Goal: Task Accomplishment & Management: Use online tool/utility

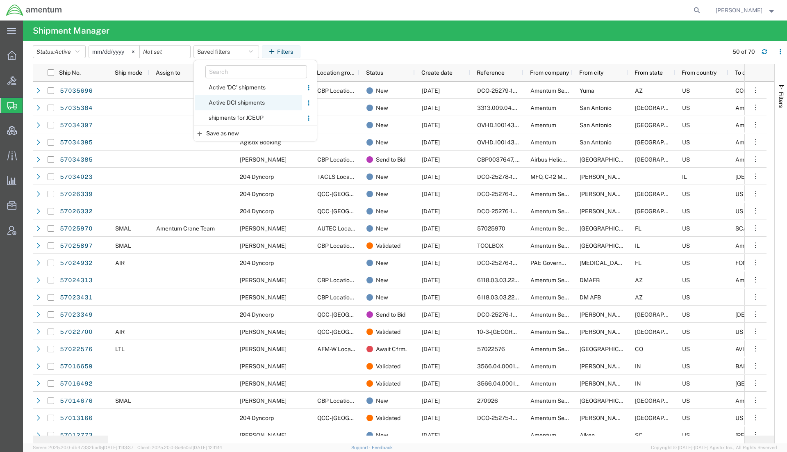
click at [236, 98] on span "Active DCI shipments" at bounding box center [248, 102] width 107 height 15
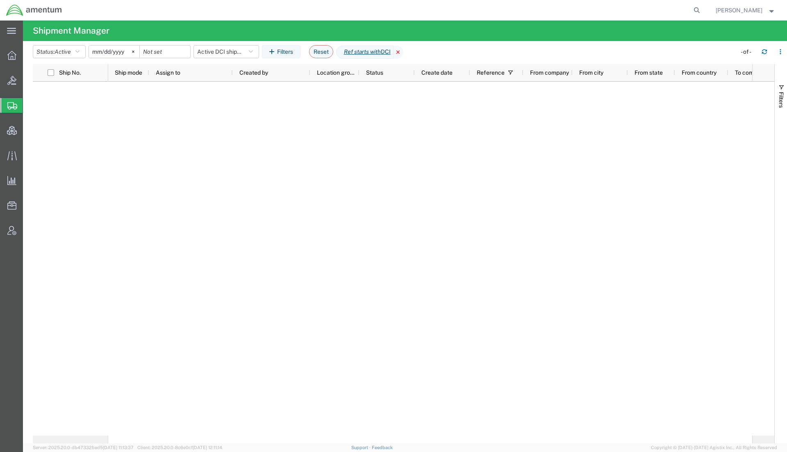
click at [403, 49] on icon at bounding box center [398, 51] width 10 height 13
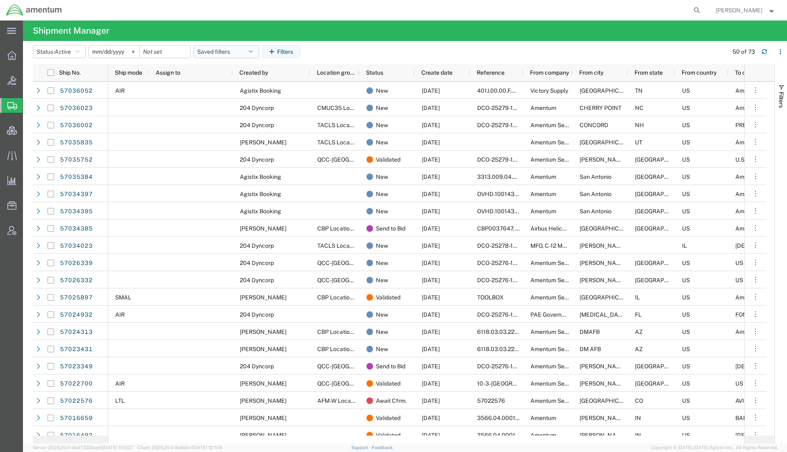
click at [242, 55] on button "Saved filters" at bounding box center [226, 51] width 66 height 13
click at [240, 102] on span "Active DCI shipments" at bounding box center [248, 102] width 107 height 15
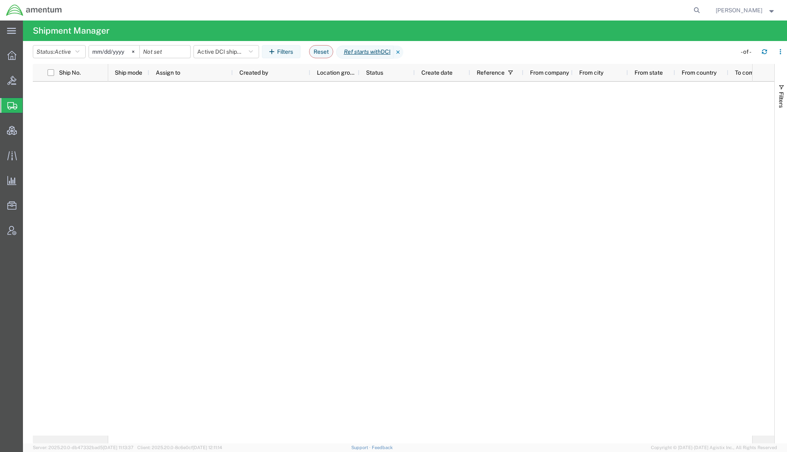
click at [29, 106] on span "Shipments" at bounding box center [26, 105] width 7 height 16
click at [693, 9] on icon at bounding box center [696, 10] width 11 height 11
paste input "56968246"
type input "56968246"
click at [698, 9] on icon at bounding box center [696, 10] width 11 height 11
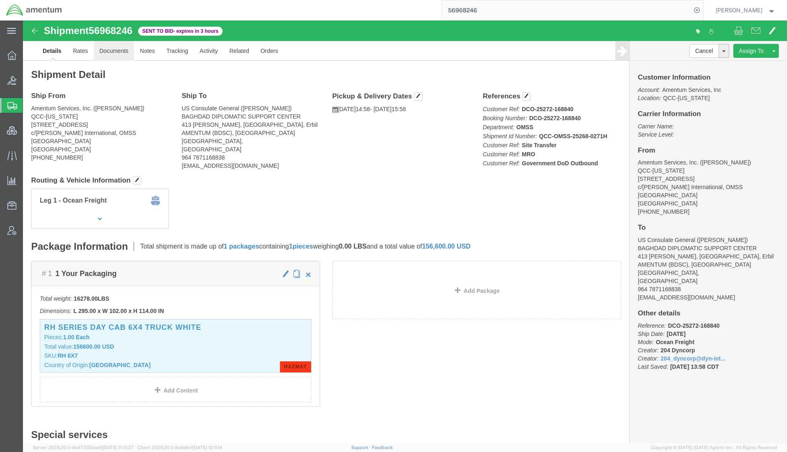
click link "Documents"
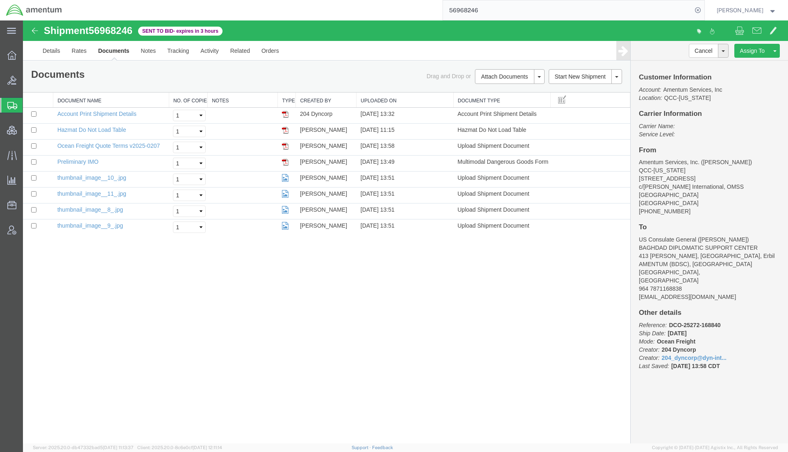
click at [554, 331] on div "Shipment 56968246 8 of 8 Sent to Bid - expires in 3 hours Details Rates Documen…" at bounding box center [405, 231] width 765 height 423
click at [498, 76] on button "Attach Documents" at bounding box center [504, 76] width 59 height 15
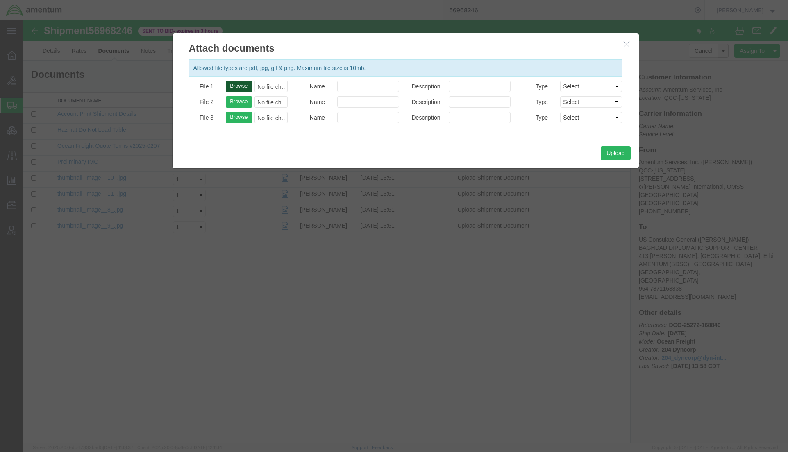
click at [242, 88] on button "Browse" at bounding box center [239, 86] width 26 height 11
type input "C:\fakepath\Transportation Plan 56968246.pdf"
click at [346, 88] on input "Name" at bounding box center [368, 86] width 62 height 11
paste input "Transportation Plan 56968246"
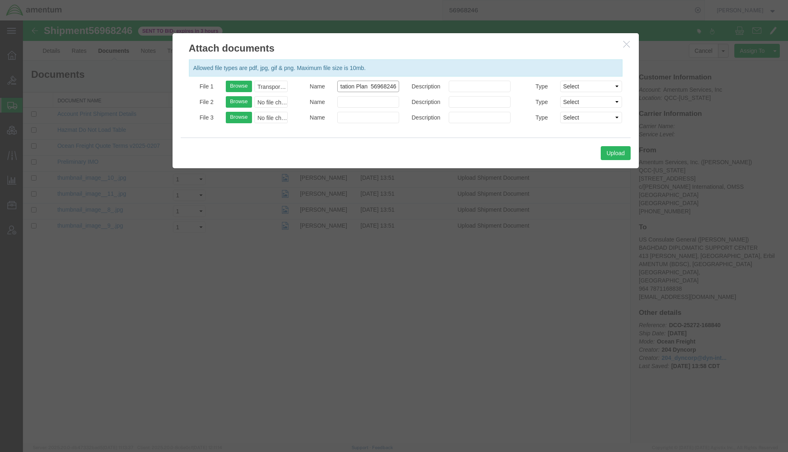
type input "ICAT Logistics - Transportation Plan 56968246"
click at [468, 83] on input "Description" at bounding box center [480, 86] width 62 height 11
paste input "ICAT Logistics - Transportation Plan 56968246"
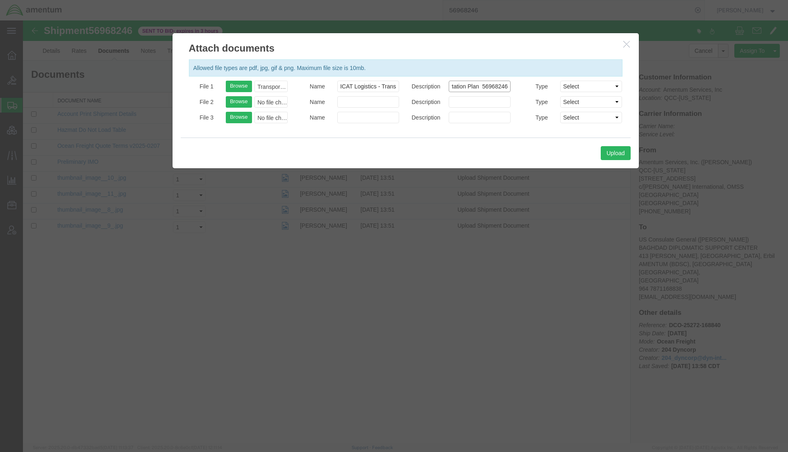
type input "ICAT Logistics - Transportation Plan 56968246"
click at [595, 87] on select "Select AWB Label Bill of Lading/Air Waybill Certificate of Origin (English) Cla…" at bounding box center [591, 86] width 62 height 11
click at [625, 45] on icon "button" at bounding box center [626, 44] width 7 height 7
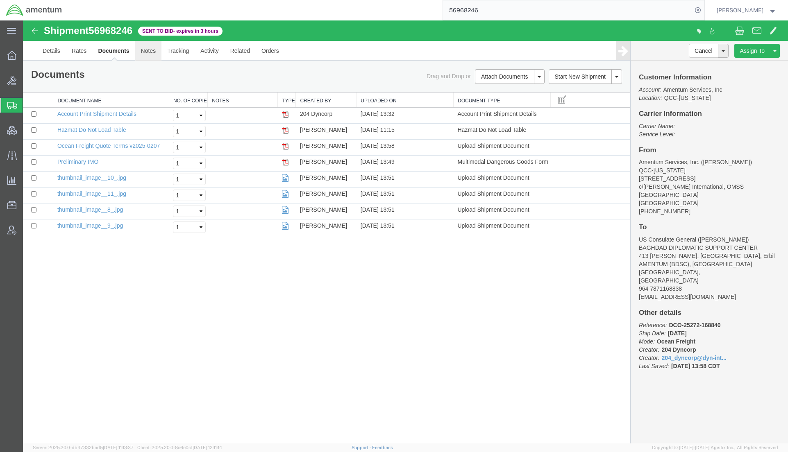
click at [144, 48] on link "Notes" at bounding box center [148, 51] width 27 height 20
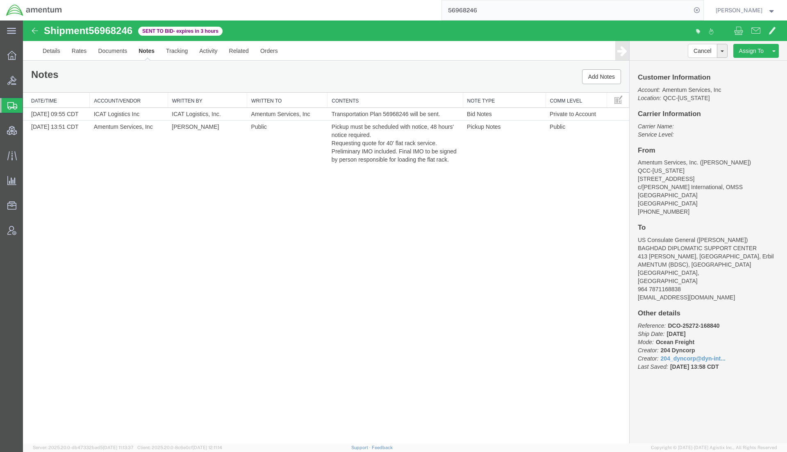
drag, startPoint x: 45, startPoint y: 105, endPoint x: 256, endPoint y: 18, distance: 228.9
click at [29, 105] on span "Shipments" at bounding box center [26, 105] width 7 height 16
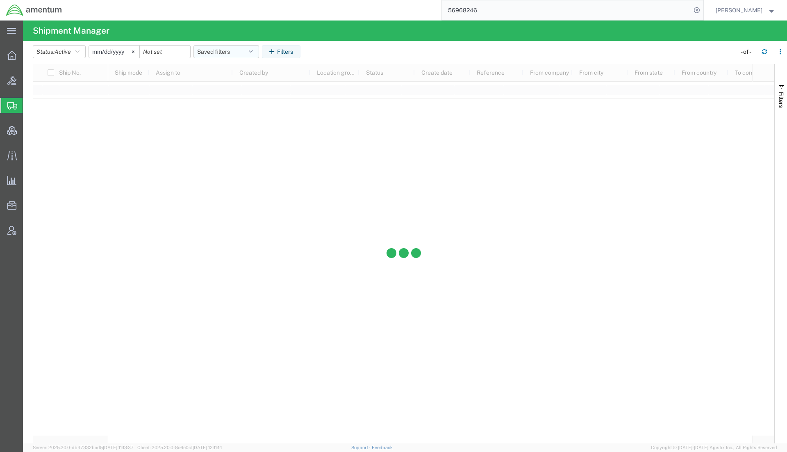
click at [224, 48] on button "Saved filters" at bounding box center [226, 51] width 66 height 13
click at [247, 98] on span "Active DCI shipments" at bounding box center [248, 102] width 107 height 15
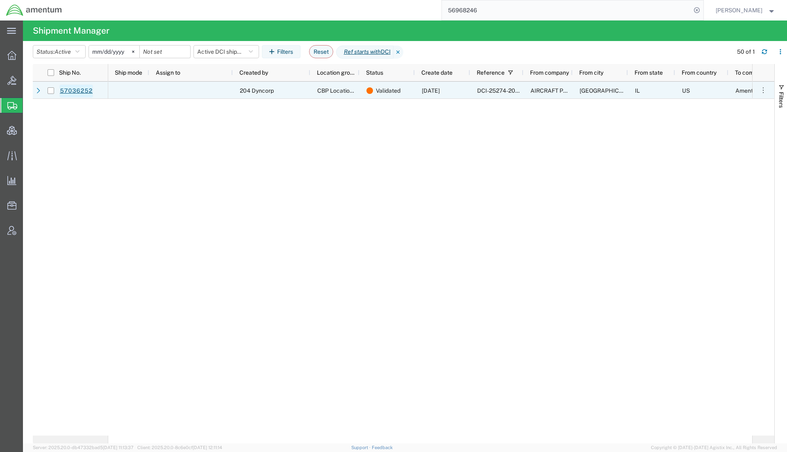
click at [83, 88] on link "57036252" at bounding box center [76, 90] width 34 height 13
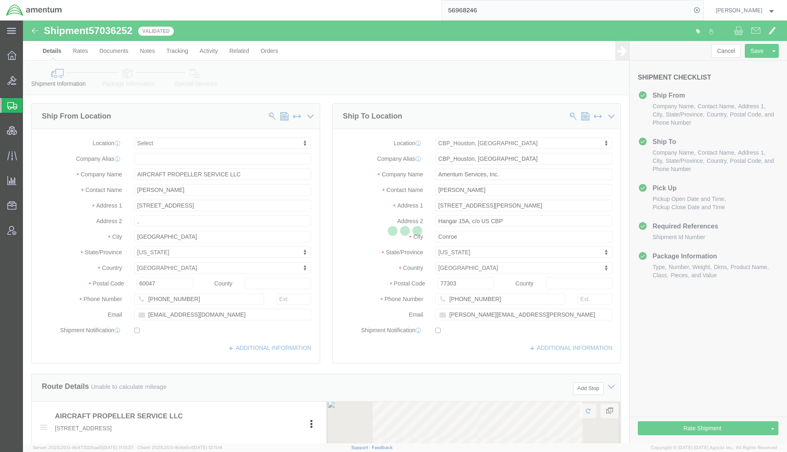
select select
select select "49929"
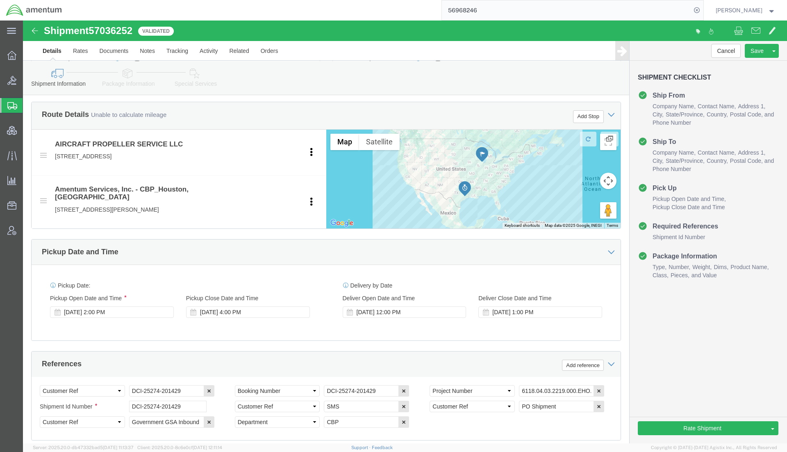
scroll to position [273, 0]
click icon
click div "[DATE] 4:00 PM"
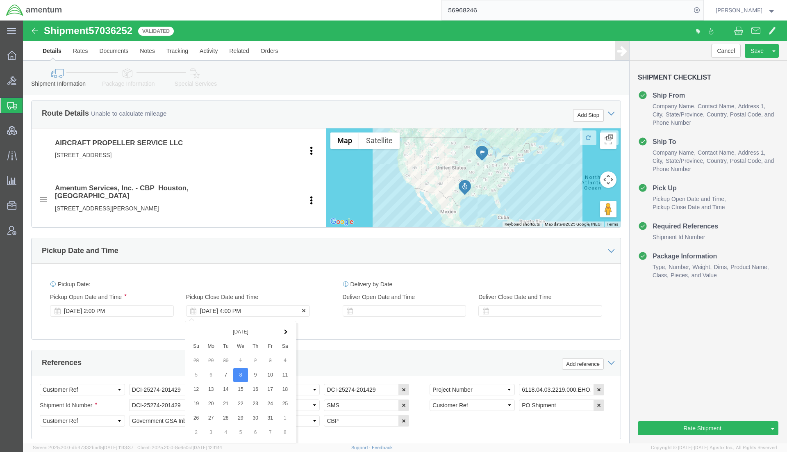
scroll to position [454, 0]
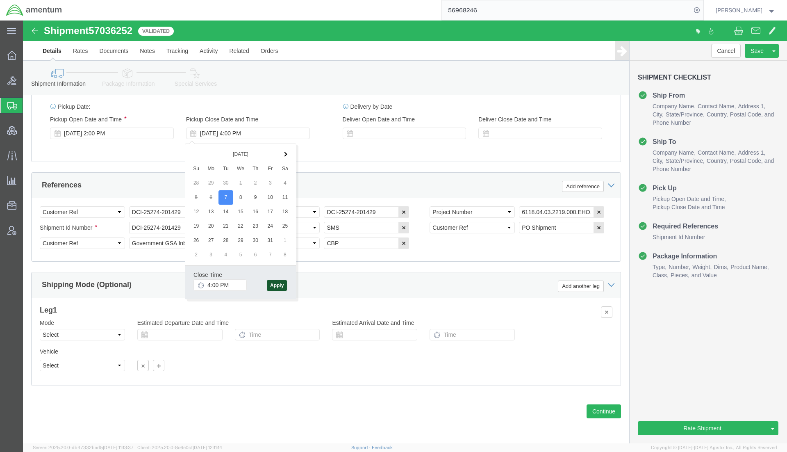
click button "Apply"
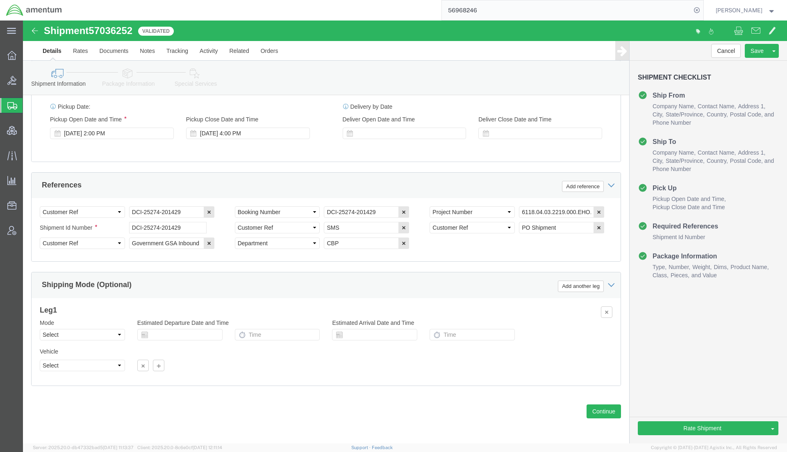
click link "Package Information"
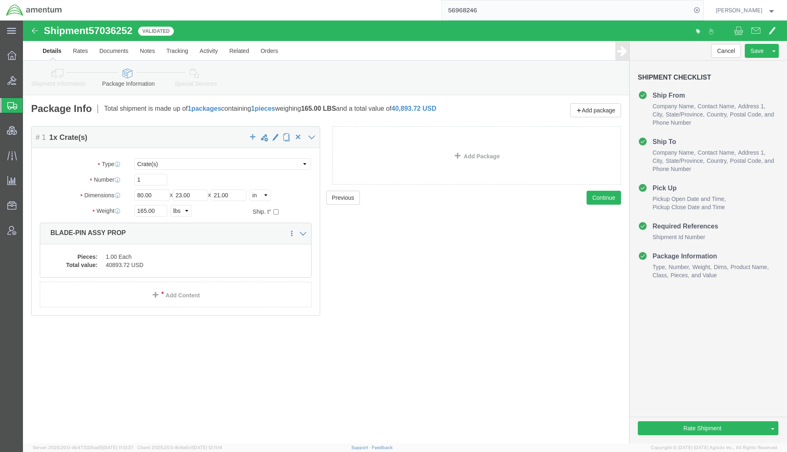
click link "Shipment Information"
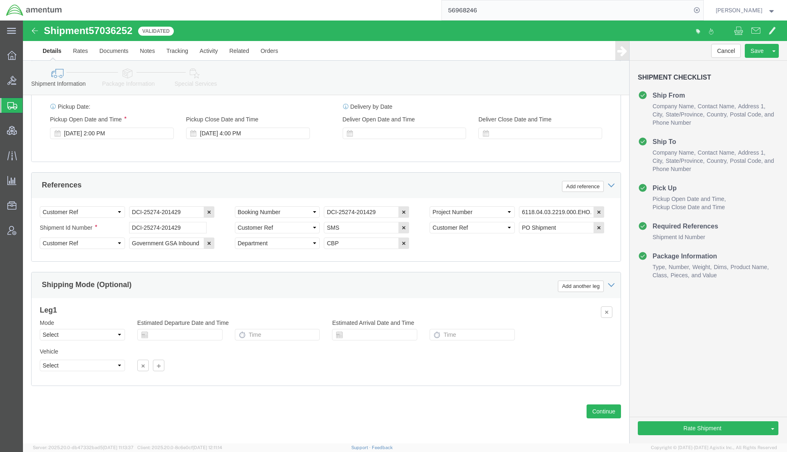
scroll to position [454, 0]
click select "Select Air Less than Truckload Multi-Leg Ocean Freight Rail Small Parcel Truckl…"
select select "LTL"
click select "Select Air Less than Truckload Multi-Leg Ocean Freight Rail Small Parcel Truckl…"
click button "Rate Shipment"
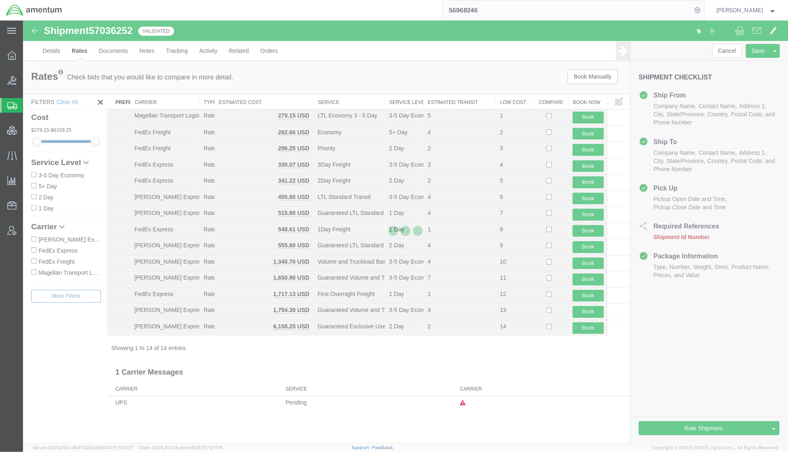
scroll to position [0, 0]
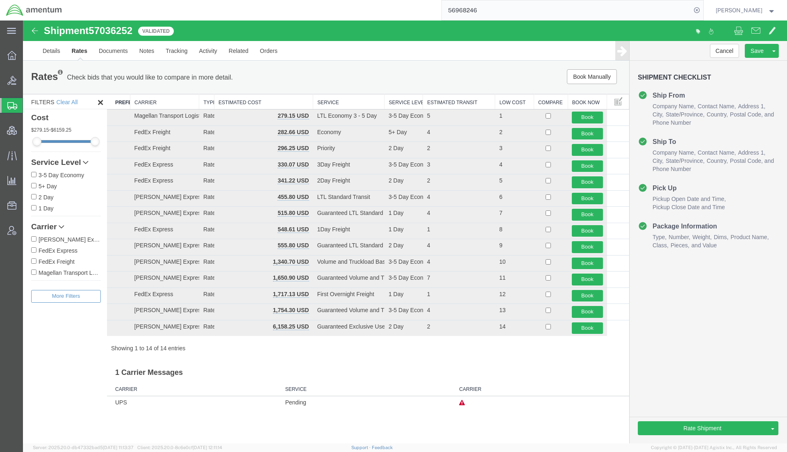
click at [318, 73] on div "Rates Check bids that you would like to compare in more detail. Compare Filter" at bounding box center [200, 77] width 351 height 16
drag, startPoint x: 53, startPoint y: 107, endPoint x: 461, endPoint y: 0, distance: 421.5
click at [29, 107] on span "Shipments" at bounding box center [26, 105] width 7 height 16
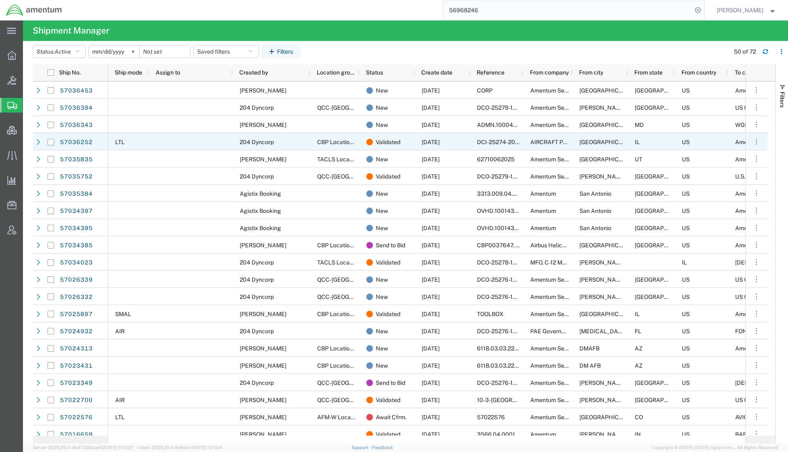
scroll to position [68, 0]
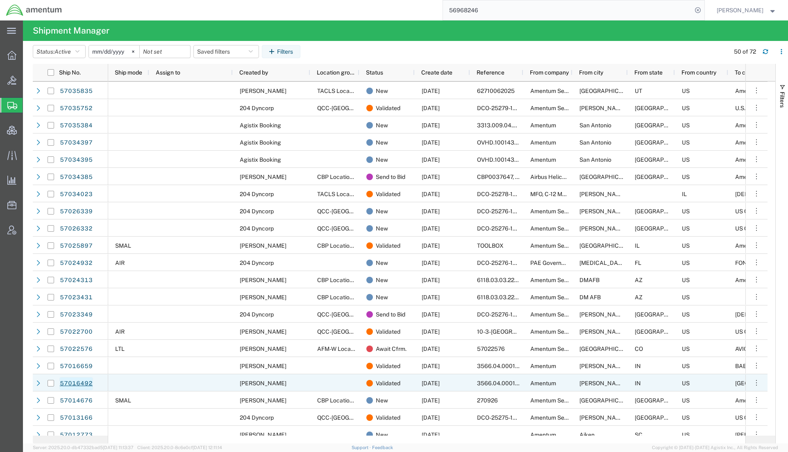
click at [74, 379] on link "57016492" at bounding box center [76, 383] width 34 height 13
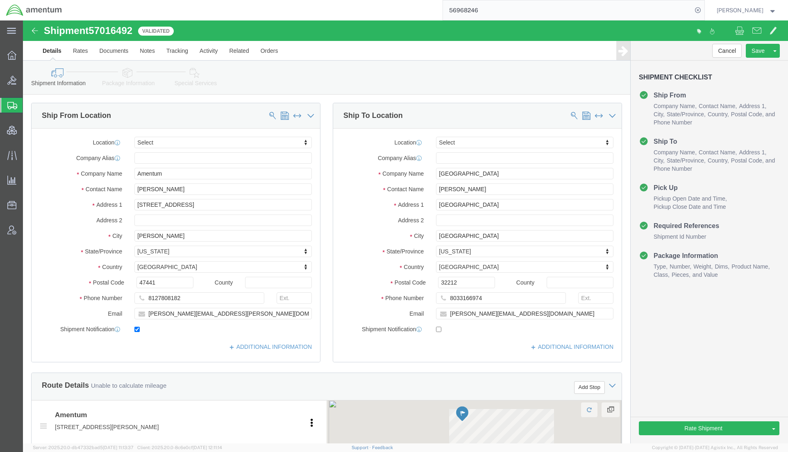
select select
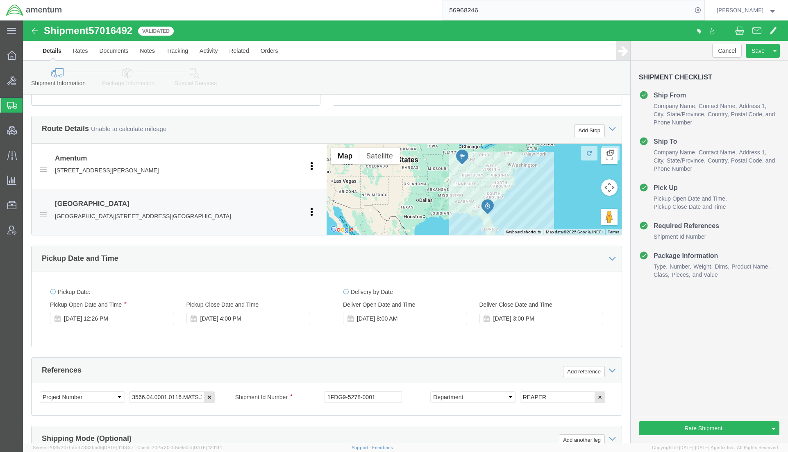
scroll to position [273, 0]
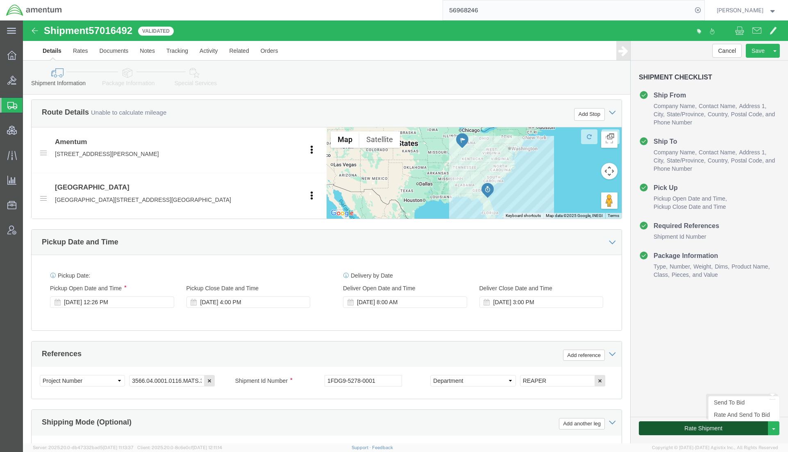
click button "Rate Shipment"
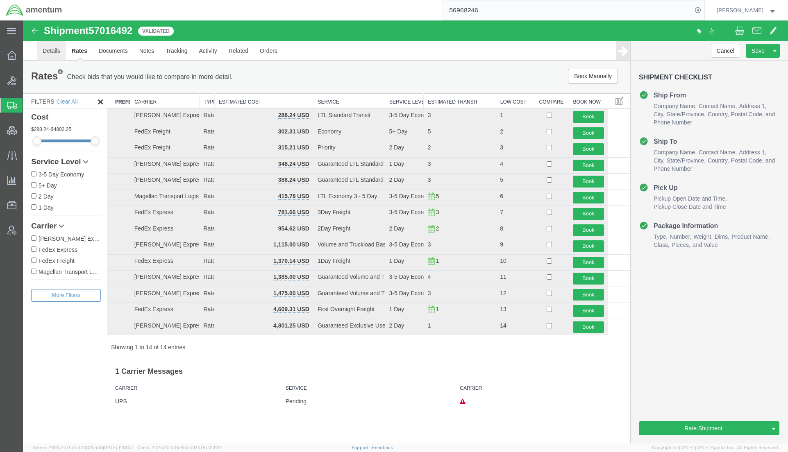
click at [59, 49] on link "Details" at bounding box center [51, 51] width 29 height 20
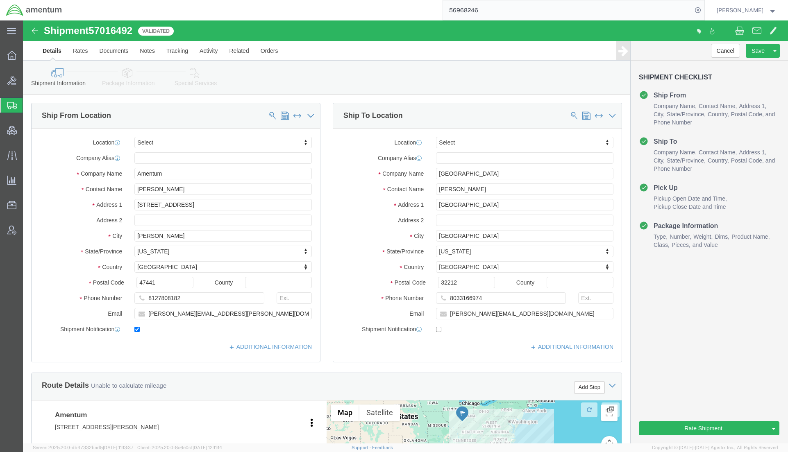
click link "Package Information"
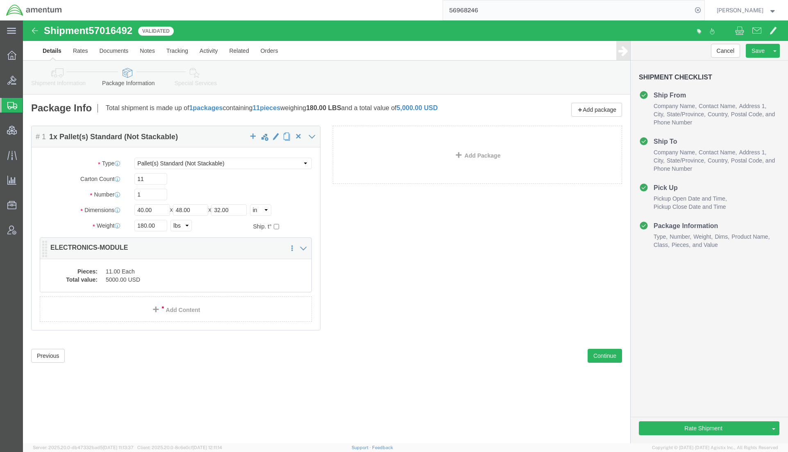
click dd "5000.00 USD"
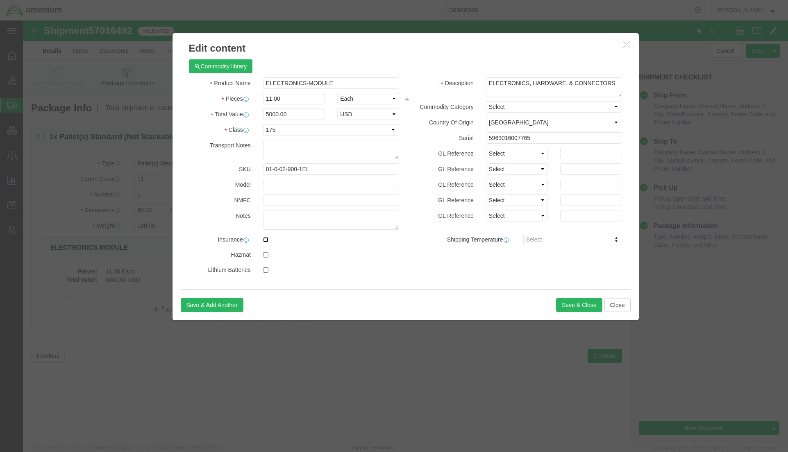
click input "checkbox"
checkbox input "true"
click button "Save & Close"
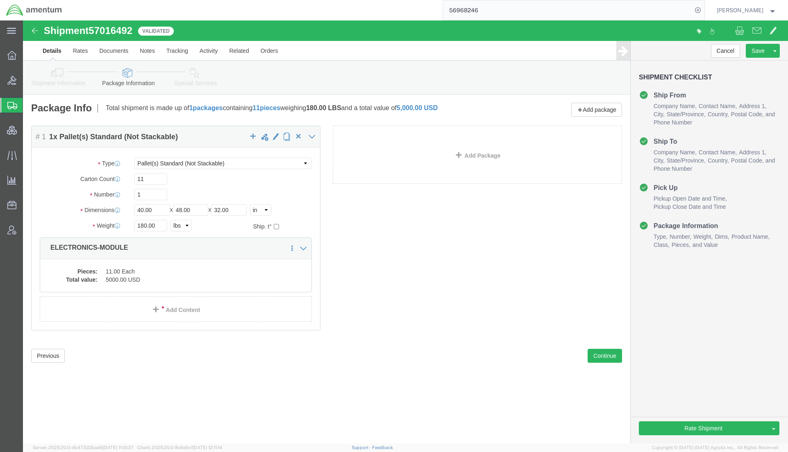
click link "Special Services"
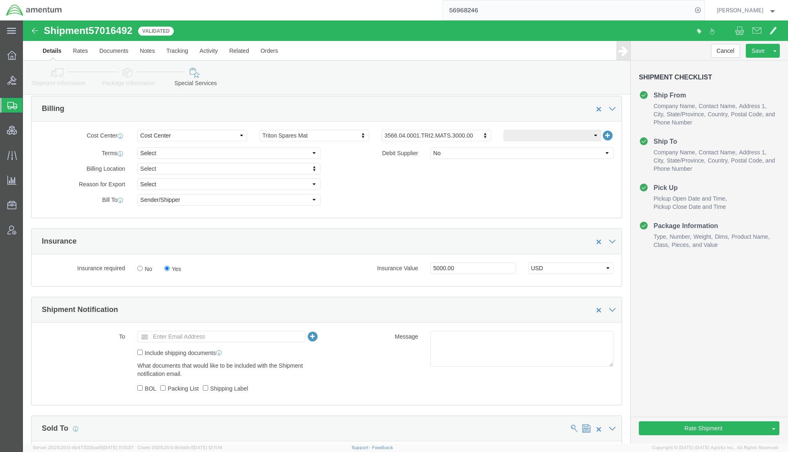
scroll to position [295, 0]
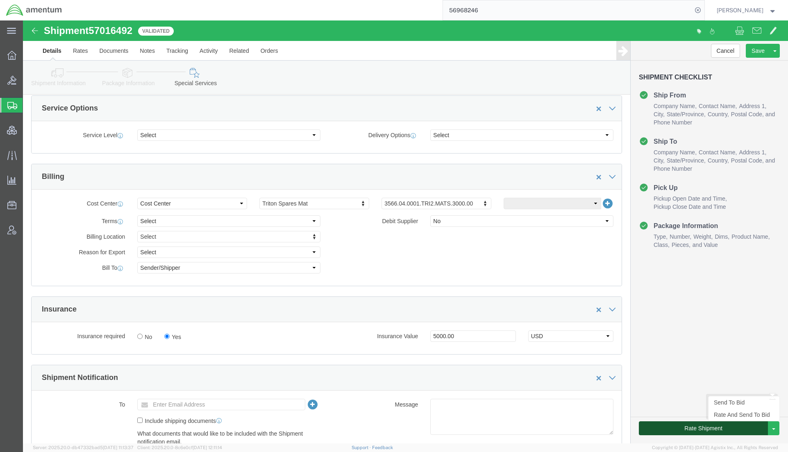
click button "Rate Shipment"
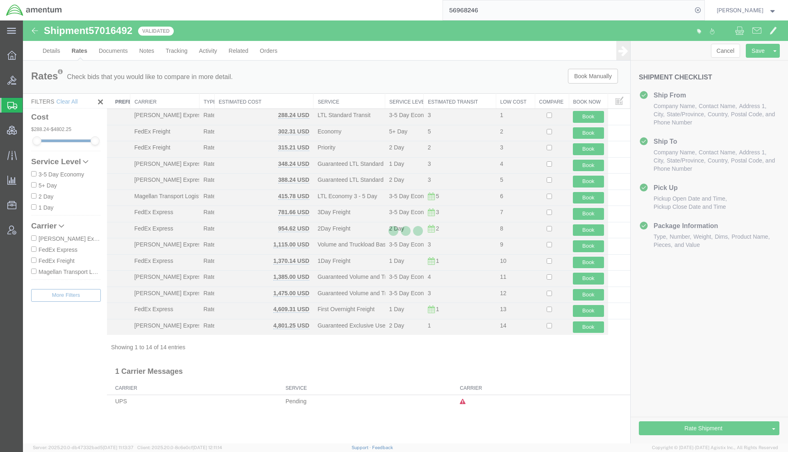
scroll to position [0, 0]
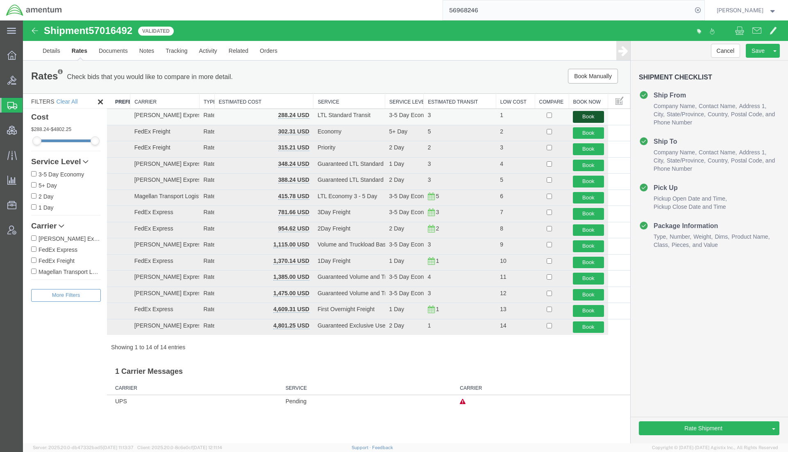
click at [582, 118] on button "Book" at bounding box center [588, 117] width 31 height 12
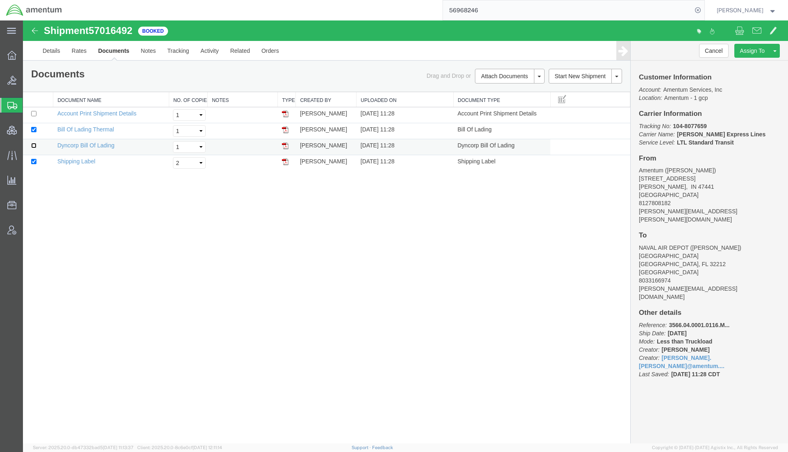
click at [33, 145] on input "checkbox" at bounding box center [33, 145] width 5 height 5
checkbox input "true"
click at [54, 54] on link "Details" at bounding box center [51, 51] width 29 height 20
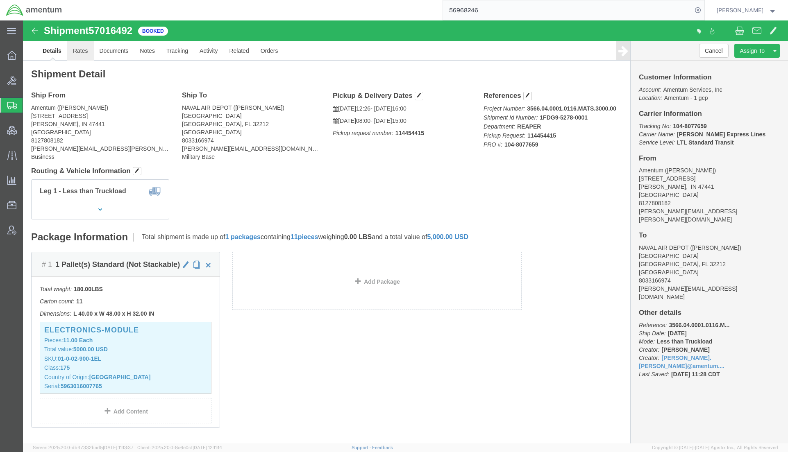
click link "Rates"
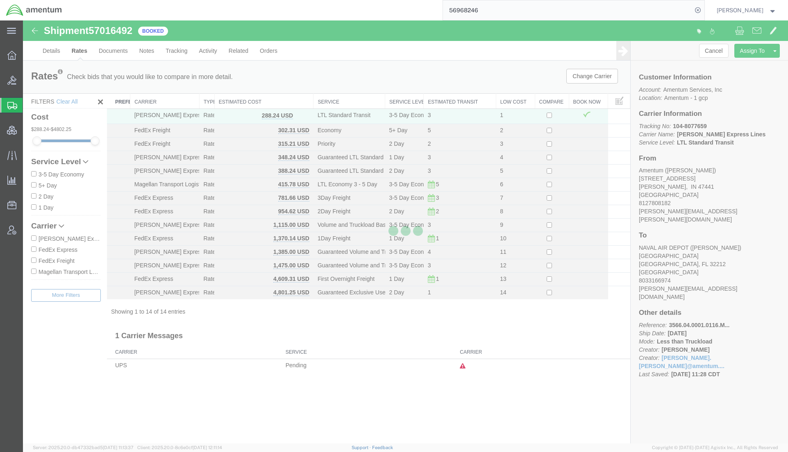
click at [119, 53] on div at bounding box center [405, 231] width 765 height 423
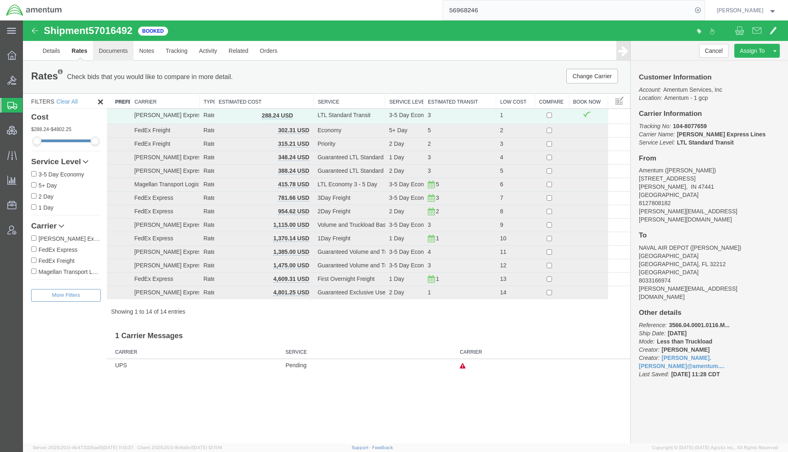
click at [119, 53] on link "Documents" at bounding box center [113, 51] width 41 height 20
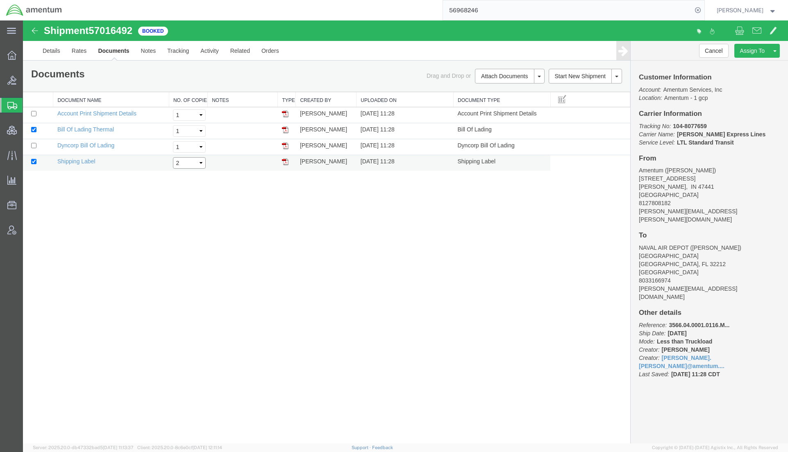
click at [200, 162] on select "Select 1 2 3 4 5" at bounding box center [189, 162] width 33 height 11
select select "1"
click at [173, 157] on select "Select 1 2 3 4 5" at bounding box center [189, 162] width 33 height 11
click at [36, 148] on td at bounding box center [38, 147] width 30 height 16
click at [35, 145] on input "checkbox" at bounding box center [33, 145] width 5 height 5
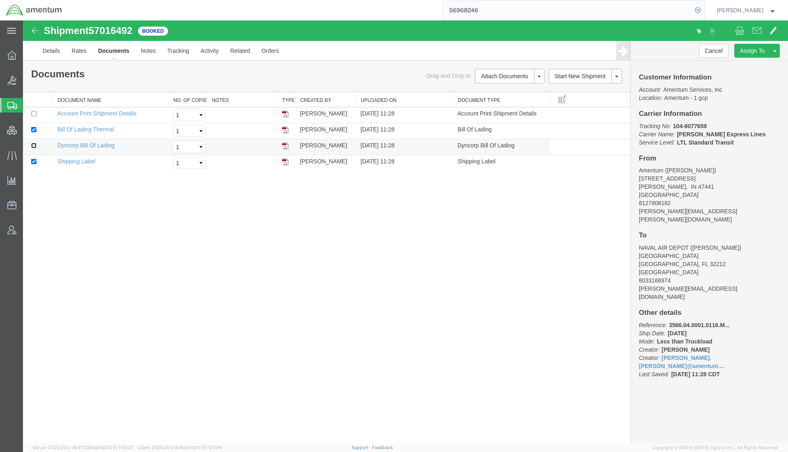
checkbox input "true"
click at [497, 103] on link "Email Documents" at bounding box center [508, 102] width 71 height 12
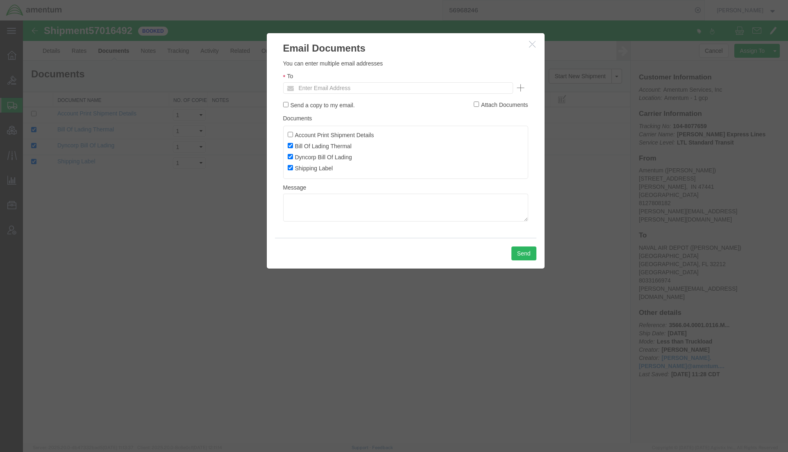
click at [331, 104] on label "Send a copy to my email." at bounding box center [319, 104] width 72 height 9
click at [288, 104] on input "Send a copy to my email." at bounding box center [285, 104] width 5 height 5
checkbox input "true"
click at [347, 88] on input "text" at bounding box center [343, 88] width 96 height 11
paste input "[PERSON_NAME][EMAIL_ADDRESS][PERSON_NAME][DOMAIN_NAME]"
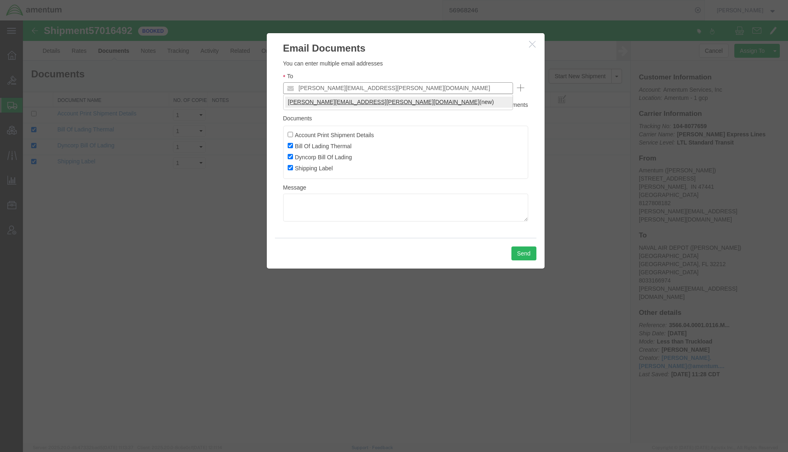
type input "[PERSON_NAME][EMAIL_ADDRESS][PERSON_NAME][DOMAIN_NAME]"
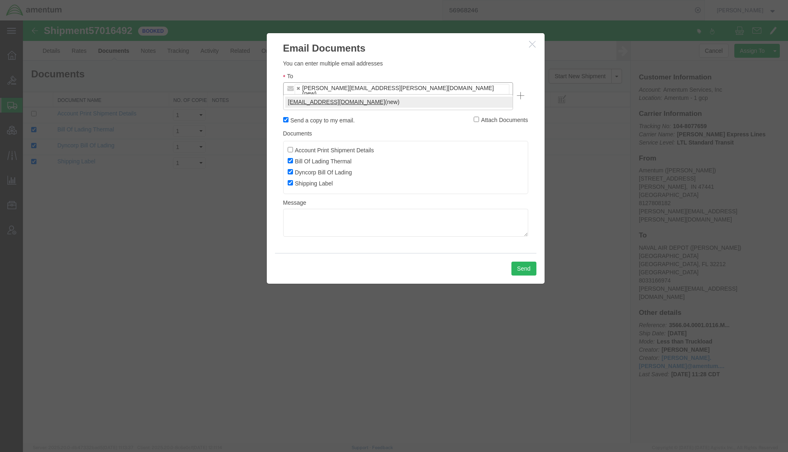
type input "[EMAIL_ADDRESS][DOMAIN_NAME]"
click at [526, 262] on button "Send" at bounding box center [523, 269] width 25 height 14
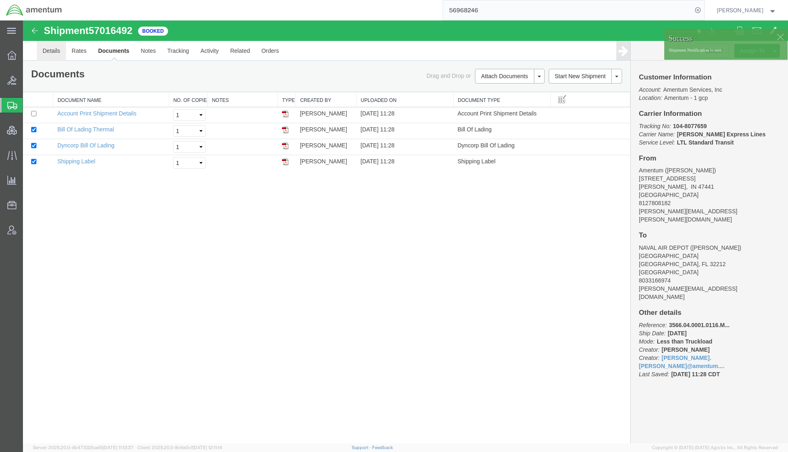
click at [60, 54] on link "Details" at bounding box center [51, 51] width 29 height 20
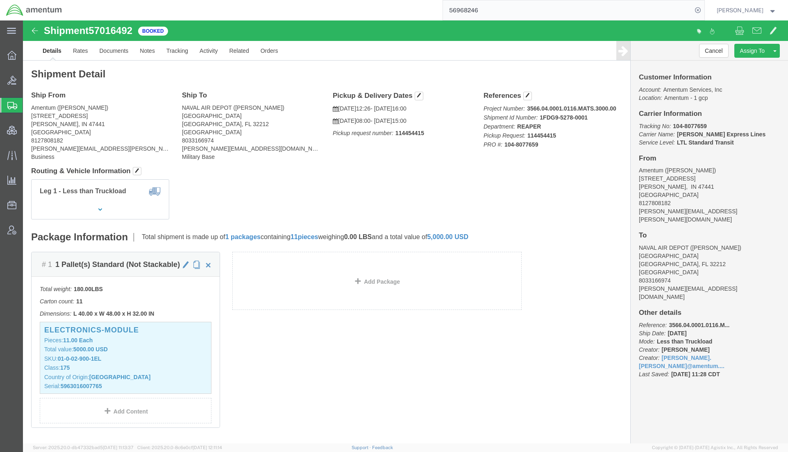
click at [29, 109] on span "Shipments" at bounding box center [26, 105] width 7 height 16
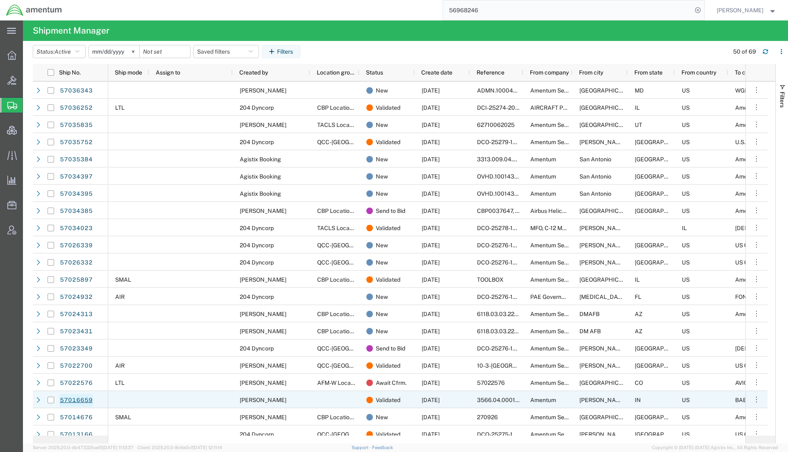
click at [80, 402] on link "57016659" at bounding box center [76, 400] width 34 height 13
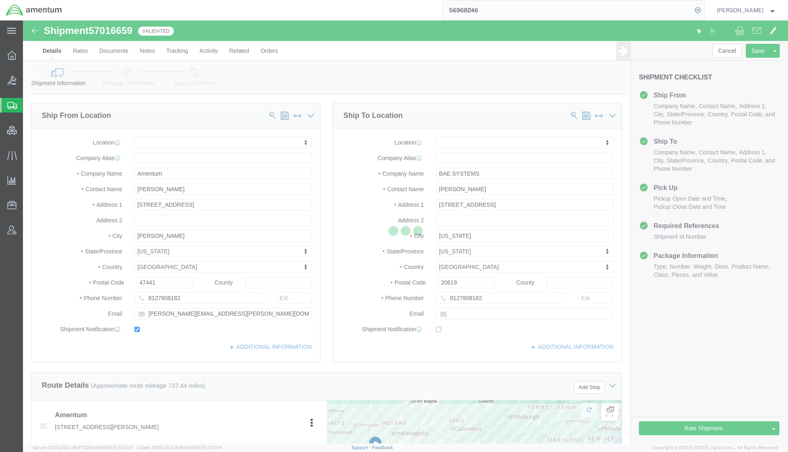
select select
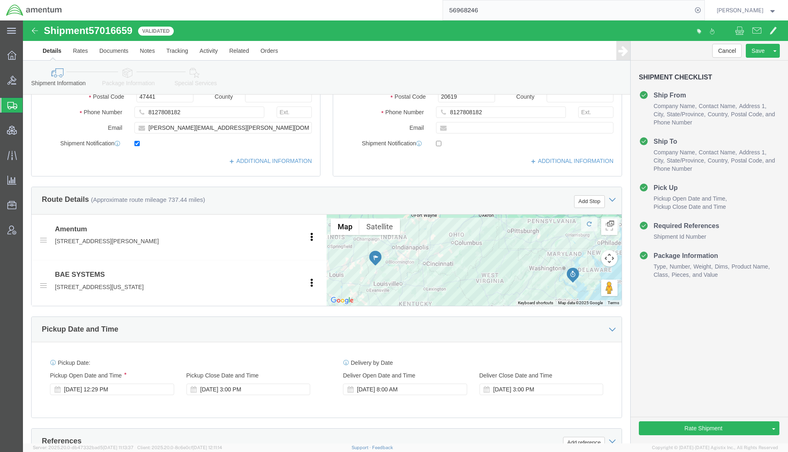
scroll to position [205, 0]
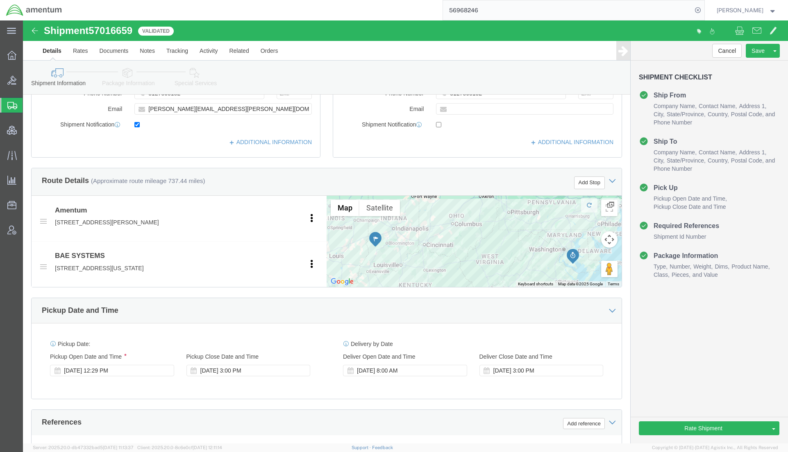
click icon
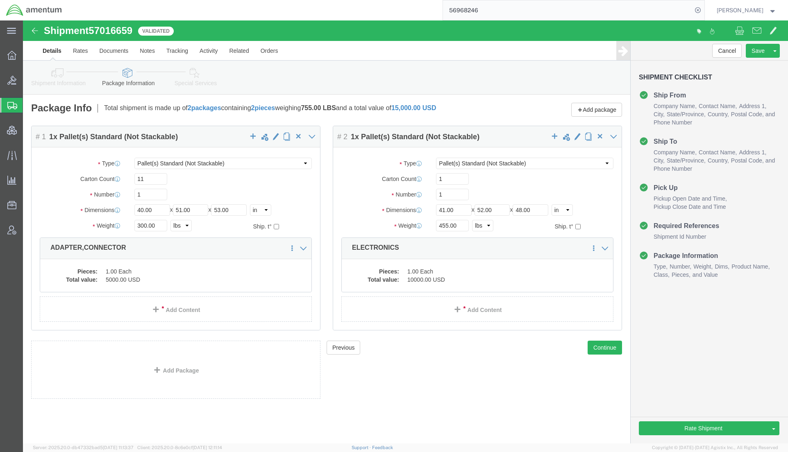
click dd "5000.00 USD"
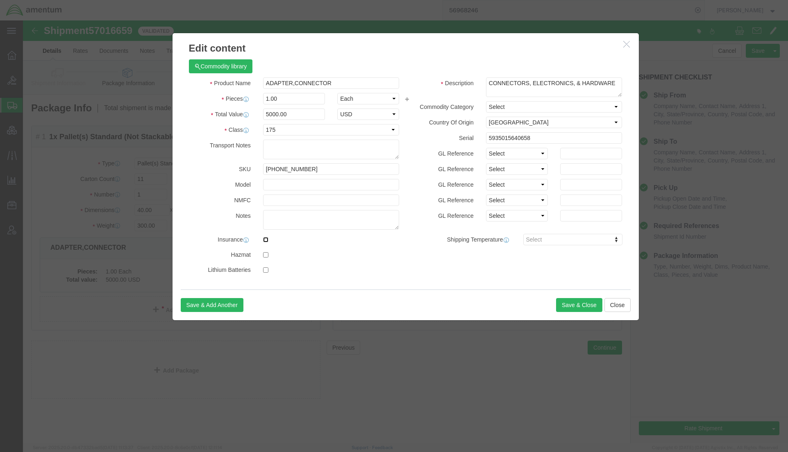
click input "checkbox"
checkbox input "true"
click button "Save & Close"
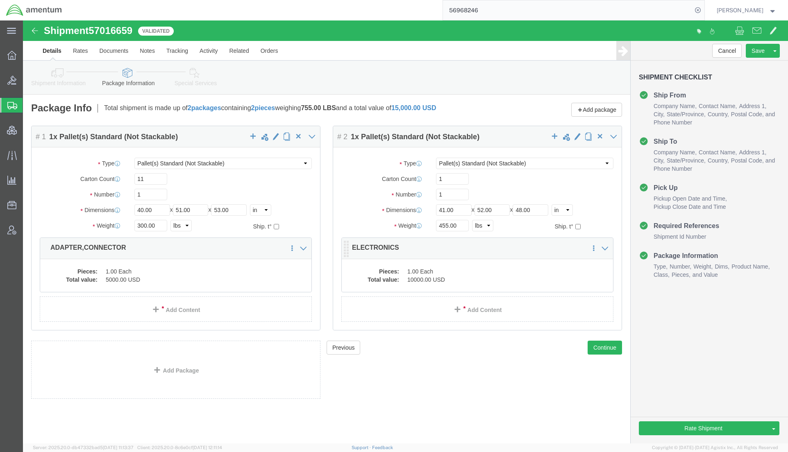
click dd "10000.00 USD"
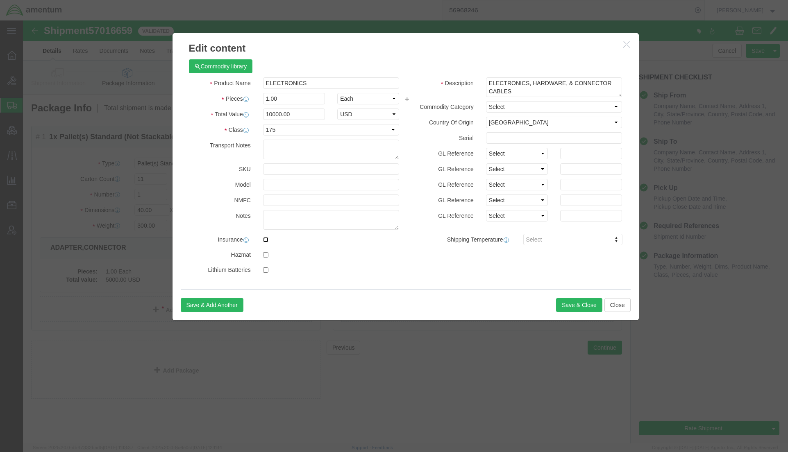
click input "checkbox"
checkbox input "true"
click button "Save & Close"
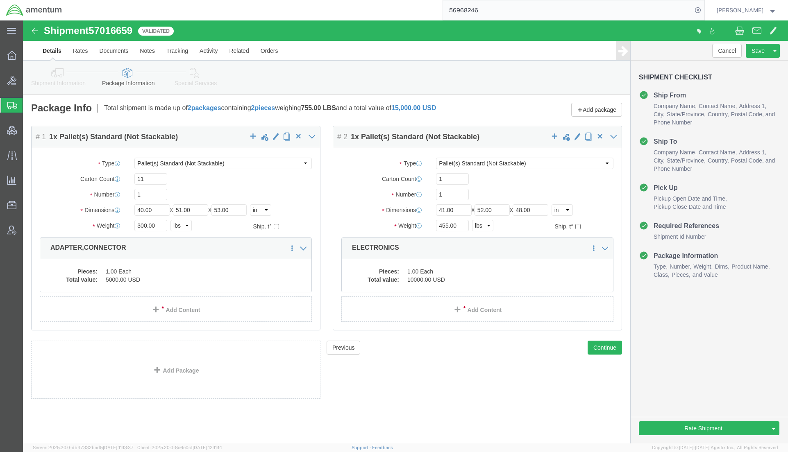
click div "Shipment Information Package Information Special Services Loading Routing"
click link "Shipment Information"
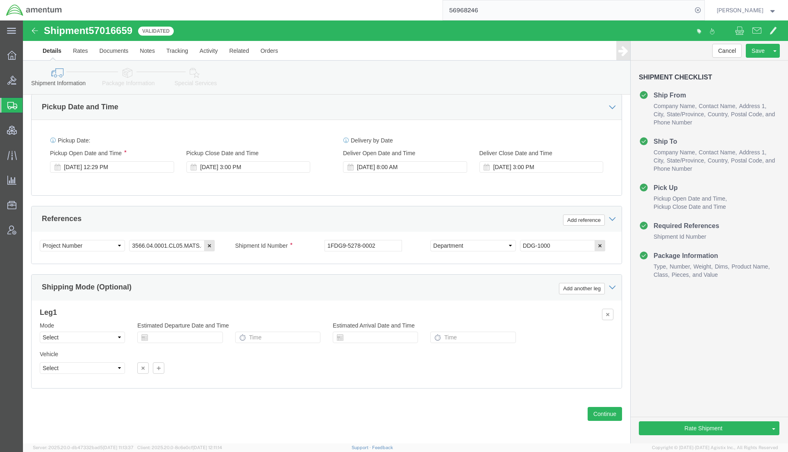
scroll to position [411, 0]
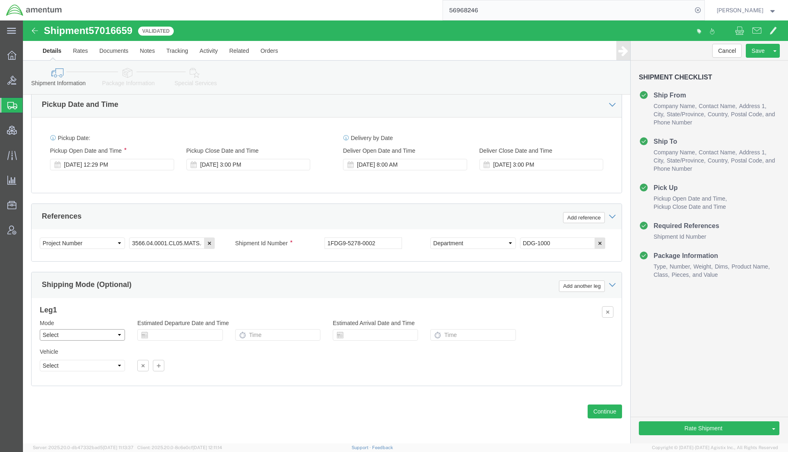
click select "Select Air Less than Truckload Multi-Leg Ocean Freight Rail Small Parcel Truckl…"
select select "LTL"
click select "Select Air Less than Truckload Multi-Leg Ocean Freight Rail Small Parcel Truckl…"
click icon
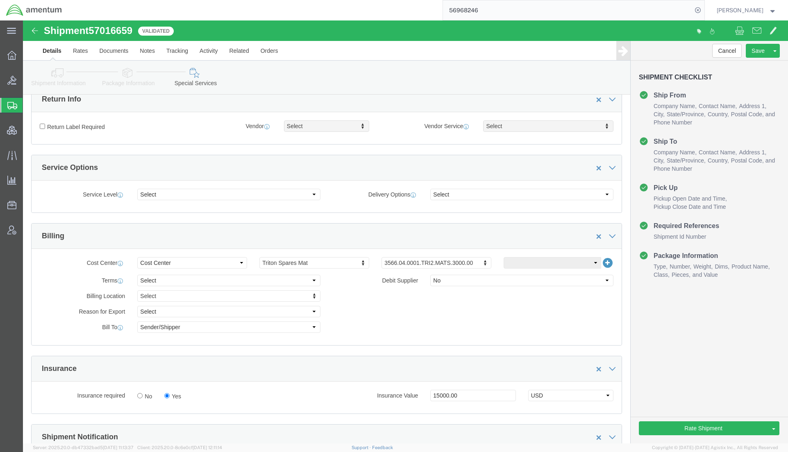
scroll to position [226, 0]
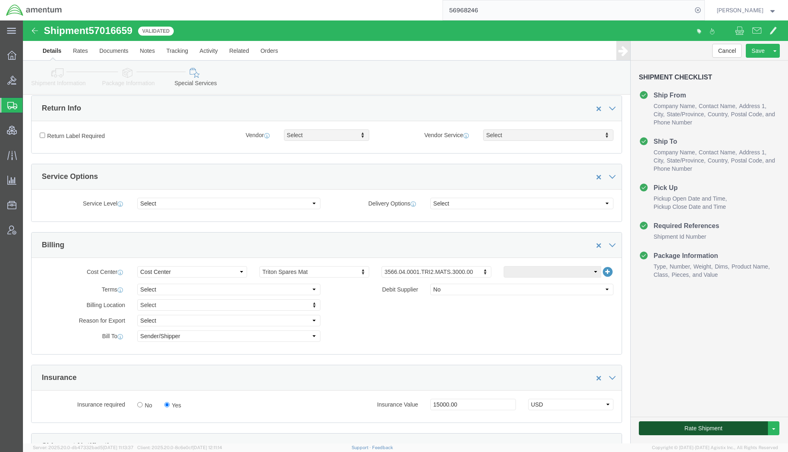
click button "Rate Shipment"
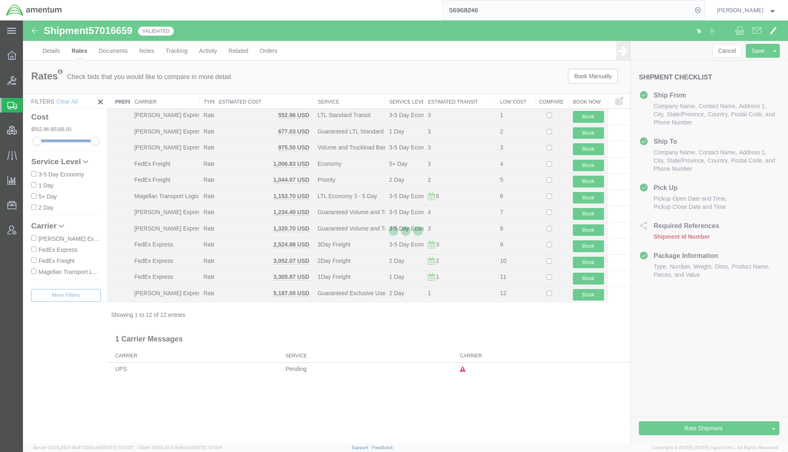
scroll to position [0, 0]
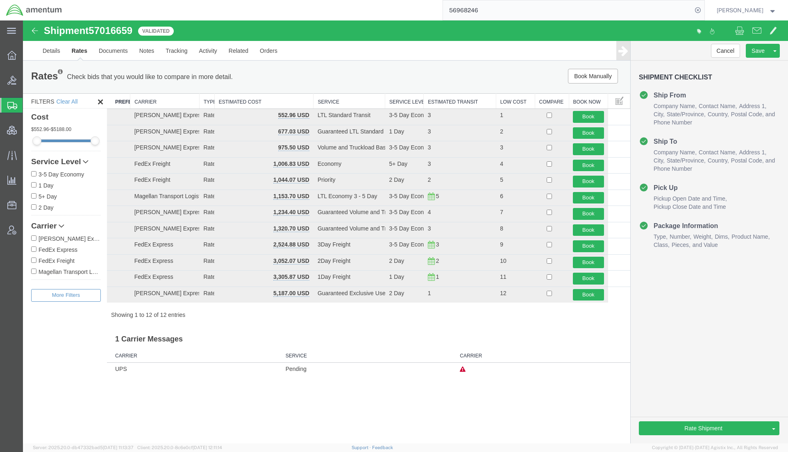
click at [560, 371] on td at bounding box center [543, 369] width 175 height 13
click at [592, 115] on button "Book" at bounding box center [588, 117] width 31 height 12
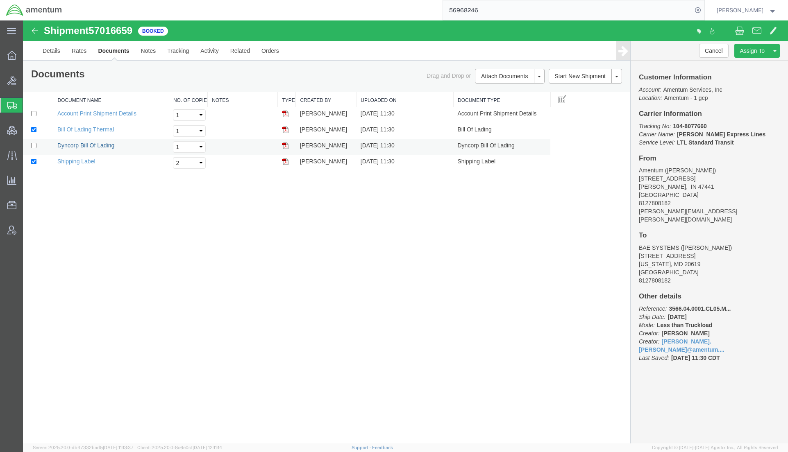
drag, startPoint x: 107, startPoint y: 144, endPoint x: 36, endPoint y: 148, distance: 71.4
click at [107, 144] on link "Dyncorp Bill Of Lading" at bounding box center [85, 145] width 57 height 7
click at [34, 148] on td at bounding box center [38, 147] width 30 height 16
click at [32, 145] on input "checkbox" at bounding box center [33, 145] width 5 height 5
checkbox input "true"
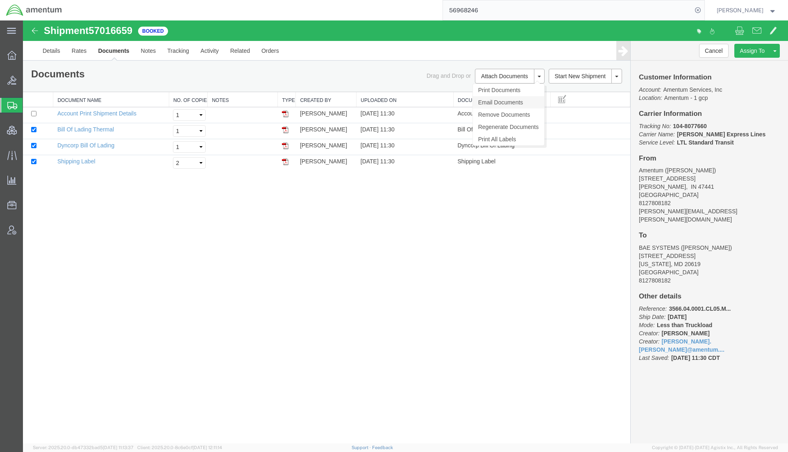
click at [499, 102] on link "Email Documents" at bounding box center [508, 102] width 71 height 12
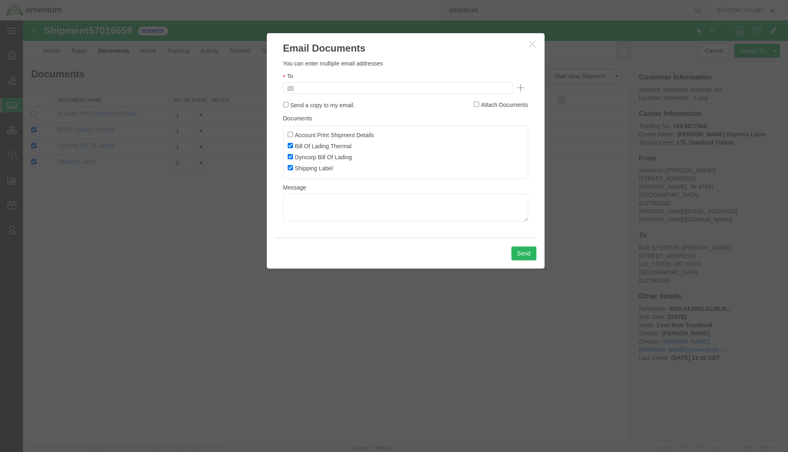
click at [369, 91] on input "text" at bounding box center [343, 88] width 96 height 11
paste input "[PERSON_NAME][EMAIL_ADDRESS][PERSON_NAME][DOMAIN_NAME]"
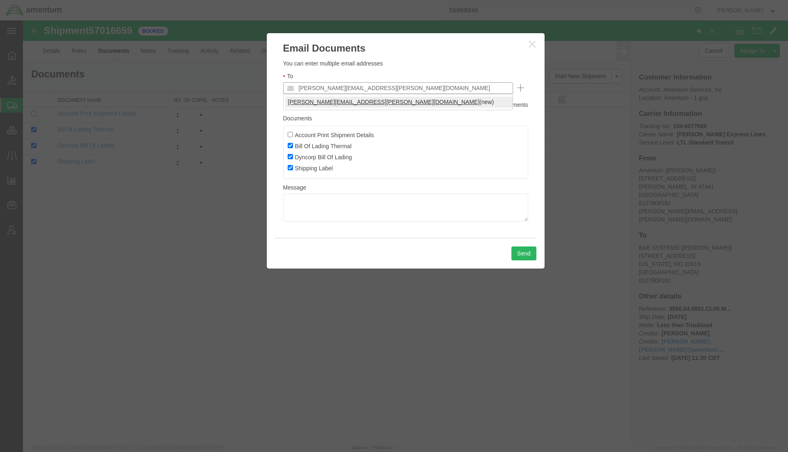
type input "[PERSON_NAME][EMAIL_ADDRESS][PERSON_NAME][DOMAIN_NAME]"
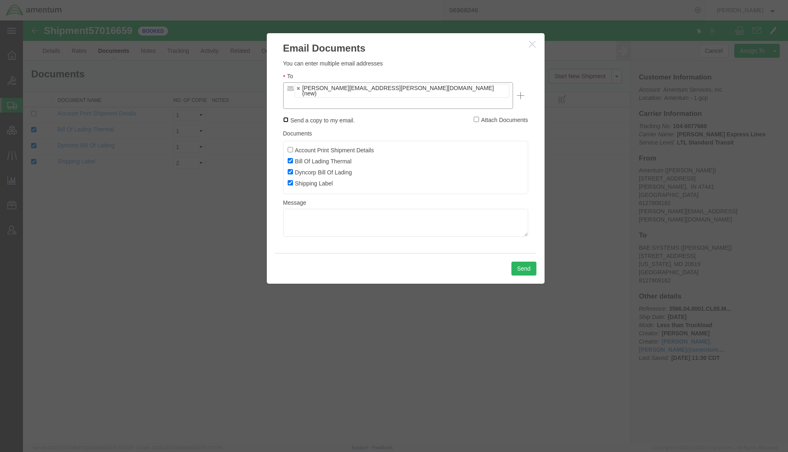
click at [285, 117] on input "Send a copy to my email." at bounding box center [285, 119] width 5 height 5
checkbox input "true"
click at [422, 91] on ul "[PERSON_NAME][EMAIL_ADDRESS][PERSON_NAME][DOMAIN_NAME] (new)" at bounding box center [398, 95] width 230 height 27
type input "[EMAIL_ADDRESS][DOMAIN_NAME]"
click at [529, 262] on button "Send" at bounding box center [523, 269] width 25 height 14
